Goal: Find specific page/section: Find specific page/section

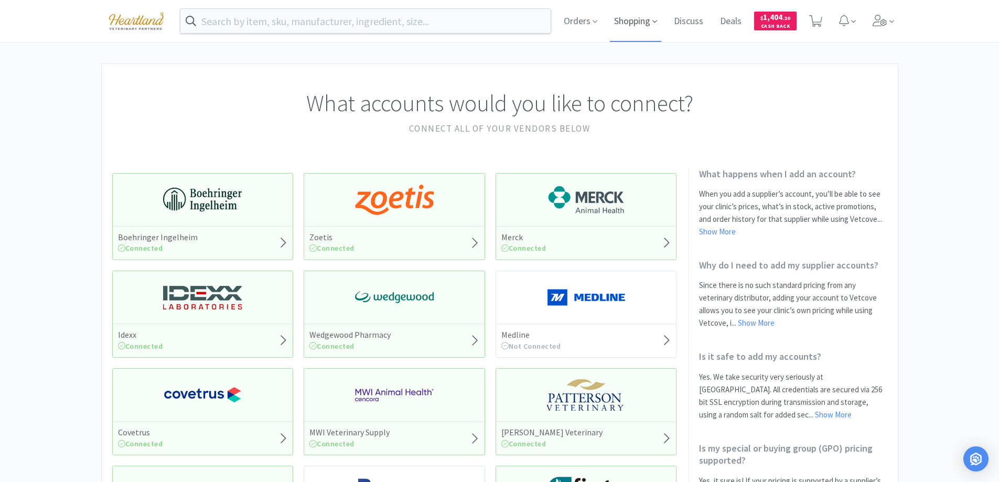
click at [660, 17] on span "Shopping" at bounding box center [635, 21] width 51 height 42
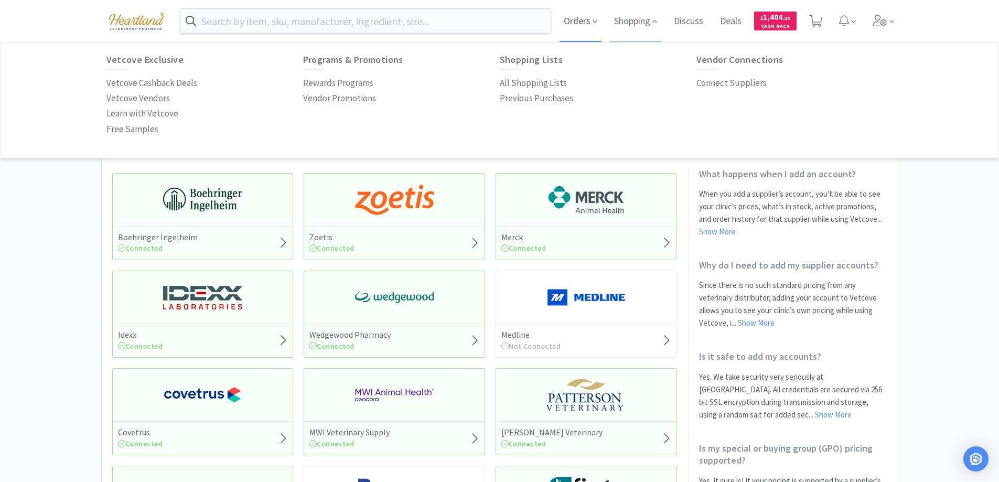
click at [596, 21] on icon at bounding box center [594, 21] width 5 height 9
click at [897, 18] on span at bounding box center [883, 21] width 30 height 42
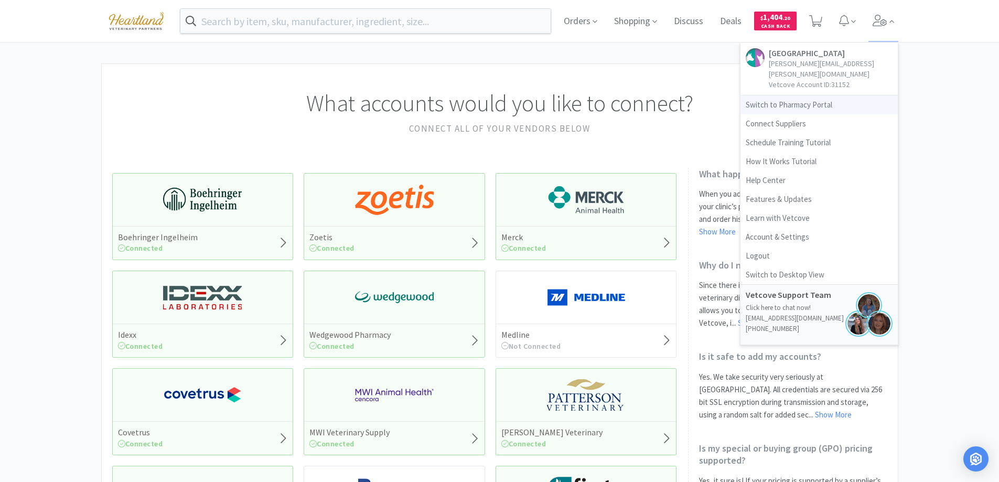
click at [778, 95] on link "Switch to Pharmacy Portal" at bounding box center [818, 104] width 157 height 19
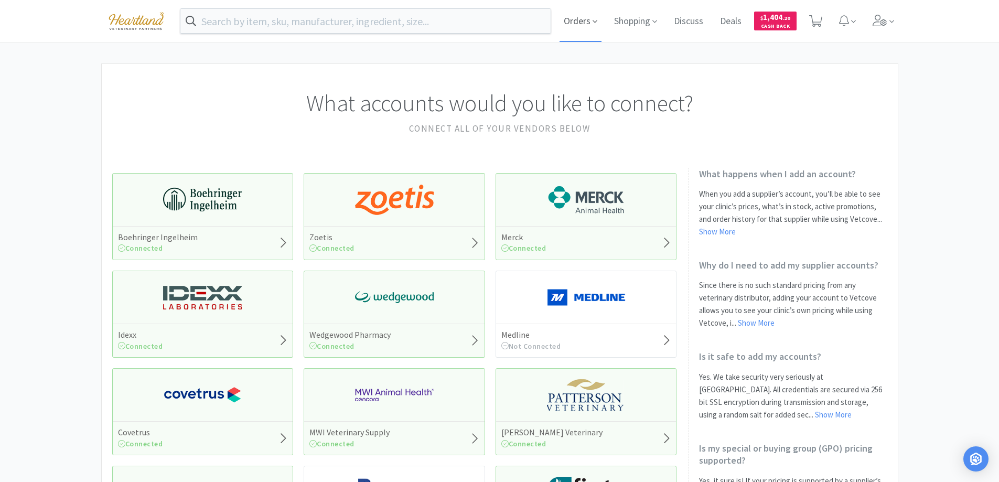
click at [583, 18] on span "Orders" at bounding box center [580, 21] width 42 height 42
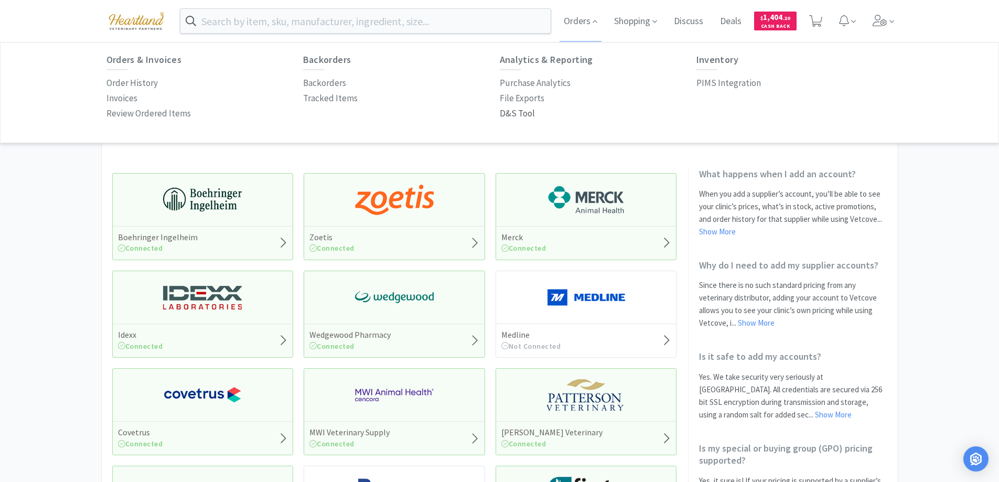
click at [516, 115] on p "D&S Tool" at bounding box center [517, 113] width 35 height 14
